Goal: Understand process/instructions: Learn about a topic

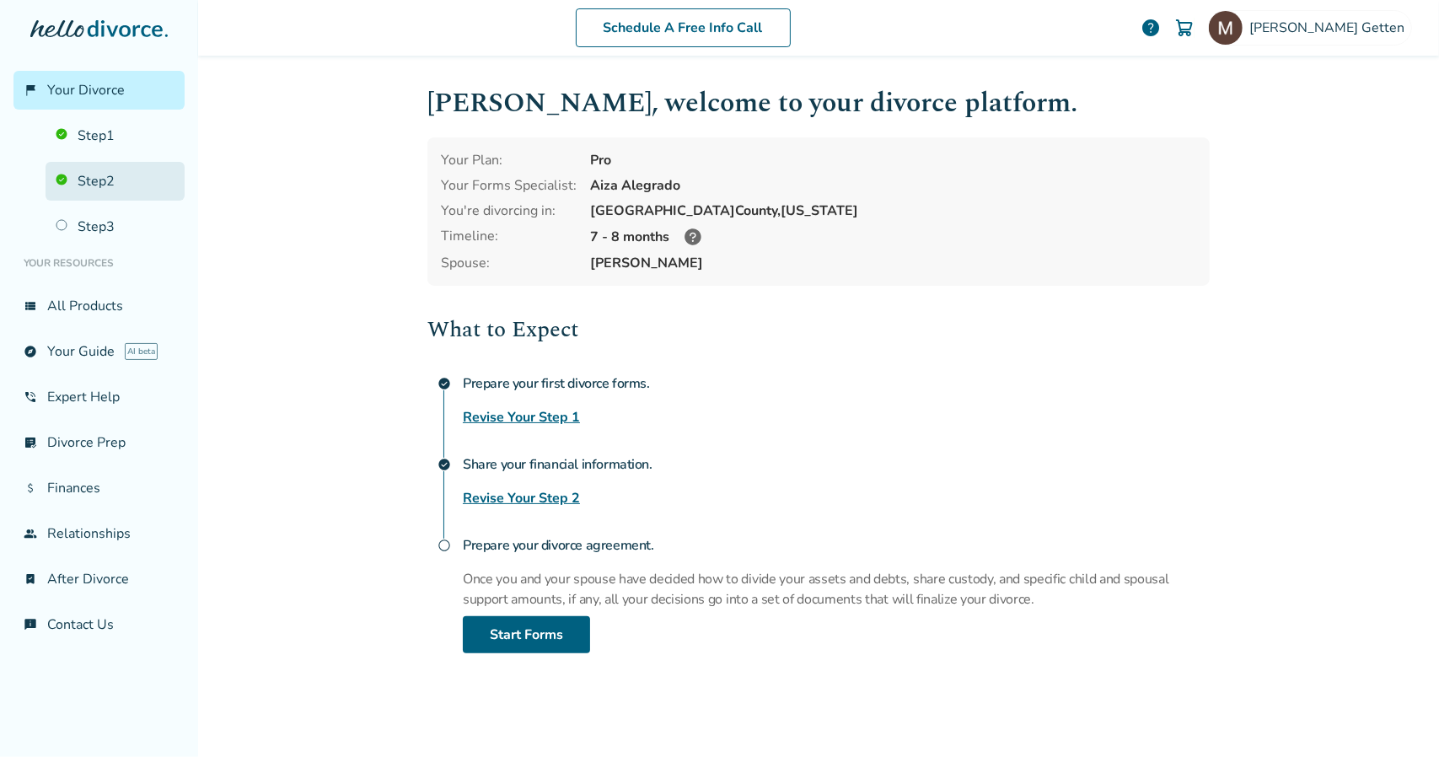
click at [125, 177] on link "Step 2" at bounding box center [115, 181] width 139 height 39
